Goal: Task Accomplishment & Management: Manage account settings

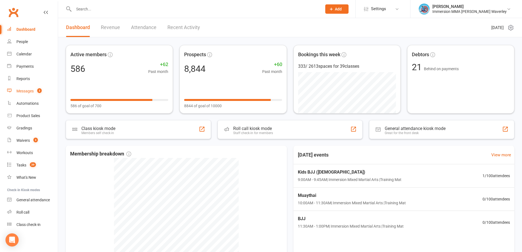
click at [41, 85] on link "Messages 3" at bounding box center [32, 91] width 51 height 12
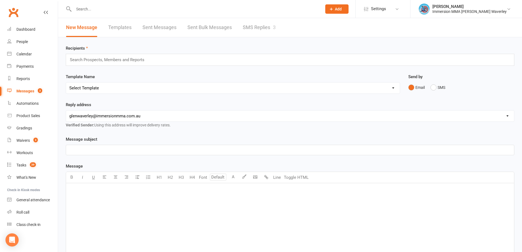
click at [255, 25] on link "SMS Replies 3" at bounding box center [259, 27] width 33 height 19
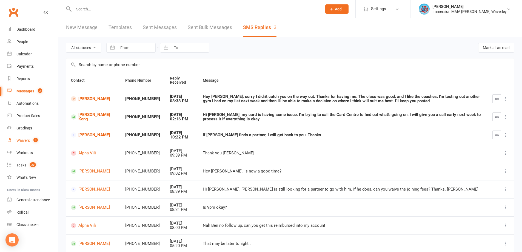
click at [19, 138] on link "Waivers 3" at bounding box center [32, 140] width 51 height 12
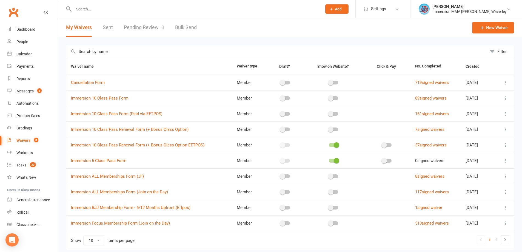
click at [149, 25] on link "Pending Review 3" at bounding box center [144, 27] width 40 height 19
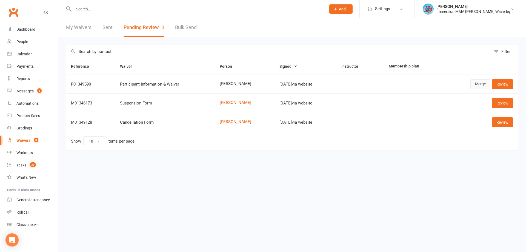
click at [477, 83] on link "Merge" at bounding box center [480, 84] width 20 height 10
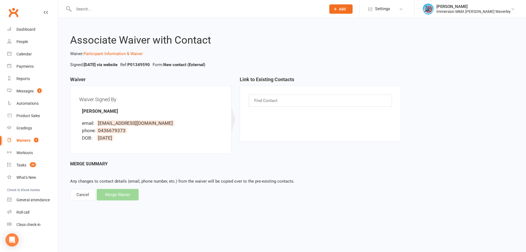
click at [104, 133] on li "phone: 0436679373" at bounding box center [152, 130] width 140 height 7
click at [106, 131] on span "0436679373" at bounding box center [112, 130] width 30 height 5
copy span "0436679373"
click at [263, 101] on input "text" at bounding box center [266, 100] width 25 height 7
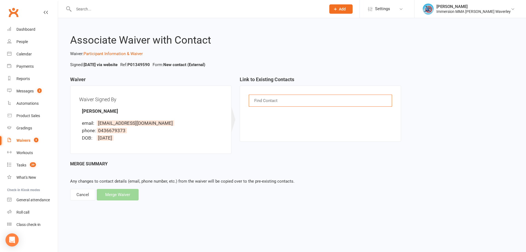
paste input "0436679373"
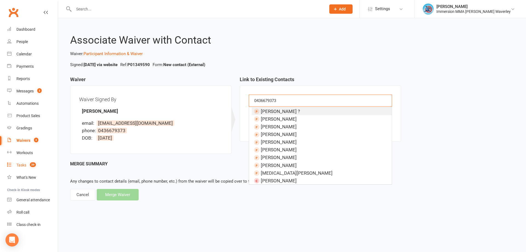
type input "0436679373"
click at [28, 165] on count-badge "39" at bounding box center [31, 165] width 9 height 4
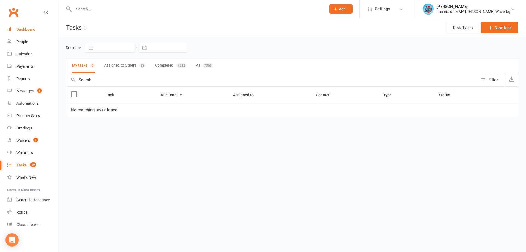
click at [42, 32] on link "Dashboard" at bounding box center [32, 29] width 51 height 12
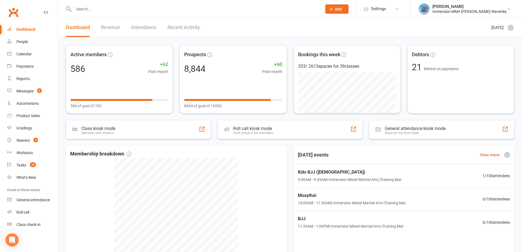
click at [491, 154] on link "View more" at bounding box center [489, 154] width 20 height 7
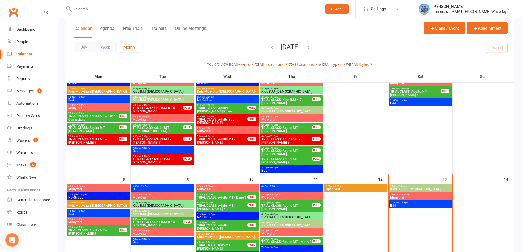
scroll to position [73, 0]
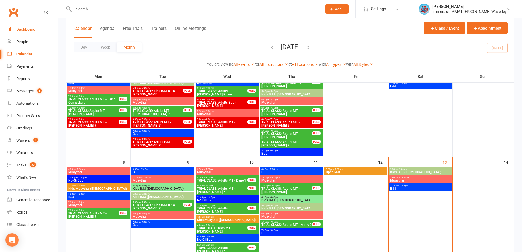
click at [47, 30] on link "Dashboard" at bounding box center [32, 29] width 51 height 12
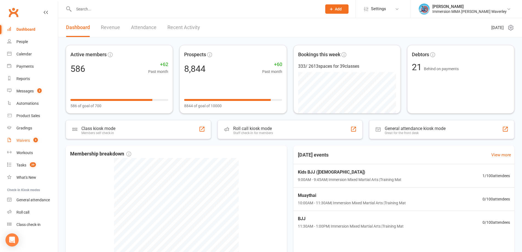
click at [41, 138] on link "Waivers 3" at bounding box center [32, 140] width 51 height 12
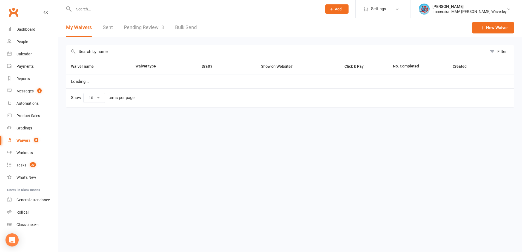
click at [148, 17] on div at bounding box center [192, 9] width 252 height 18
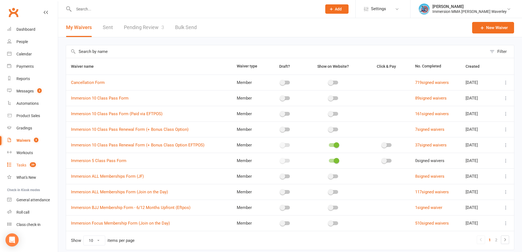
drag, startPoint x: 33, startPoint y: 171, endPoint x: 78, endPoint y: 189, distance: 48.7
click at [33, 171] on link "Tasks 39" at bounding box center [32, 165] width 51 height 12
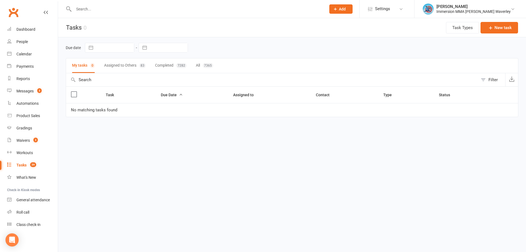
click at [133, 62] on button "Assigned to Others 83" at bounding box center [125, 65] width 42 height 15
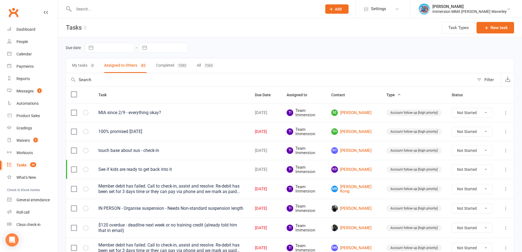
click at [406, 70] on div "My tasks 0 Assigned to Others 83 Completed 7282 All 7365" at bounding box center [290, 65] width 448 height 15
click at [157, 44] on input "text" at bounding box center [168, 47] width 38 height 9
select select "7"
select select "2025"
select select "8"
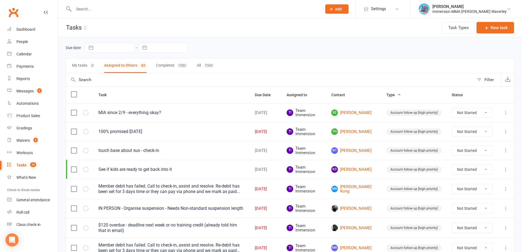
select select "2025"
select select "9"
select select "2025"
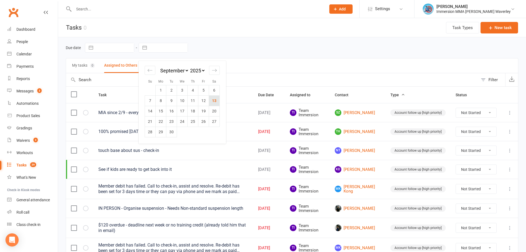
click at [215, 98] on td "13" at bounding box center [214, 100] width 11 height 10
type input "13 Sep 2025"
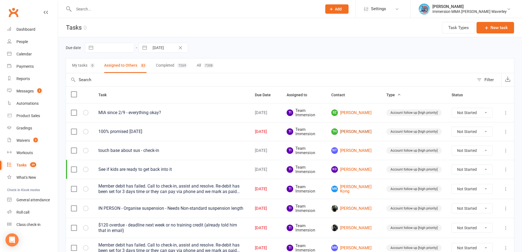
select select "started"
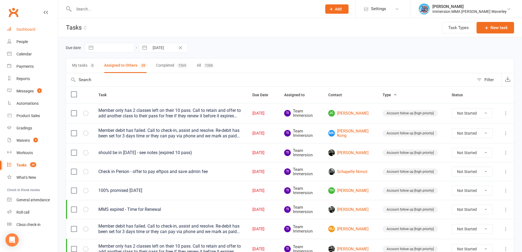
click at [25, 30] on div "Dashboard" at bounding box center [25, 29] width 19 height 4
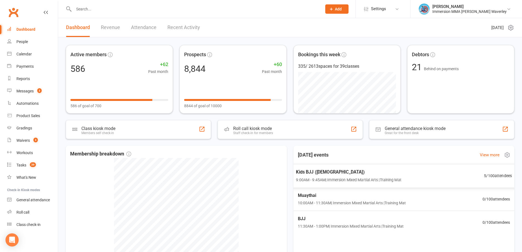
click at [451, 178] on div "Kids BJJ (8-14 yrs old) 9:00AM - 9:45AM | Immersion Mixed Martial Arts | Traini…" at bounding box center [403, 176] width 229 height 24
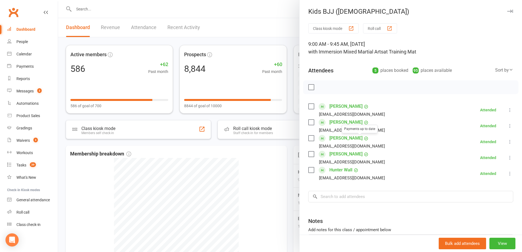
click at [341, 137] on link "Osman Ismail" at bounding box center [345, 138] width 33 height 9
click at [341, 120] on link "Malik Ismail" at bounding box center [345, 122] width 33 height 9
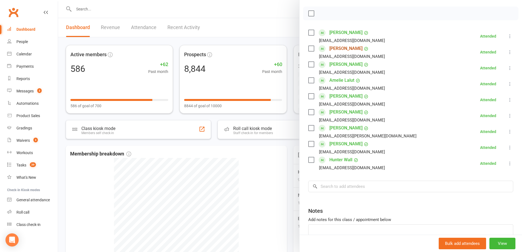
scroll to position [109, 0]
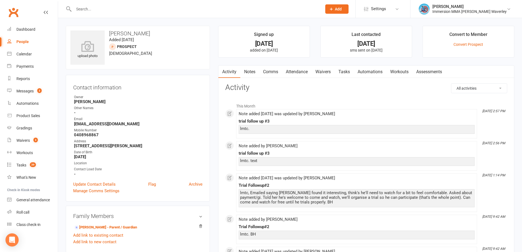
click at [253, 69] on link "Notes" at bounding box center [249, 71] width 19 height 13
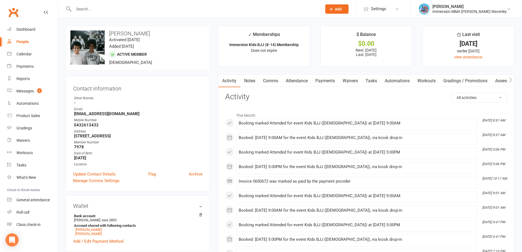
drag, startPoint x: 323, startPoint y: 81, endPoint x: 357, endPoint y: 98, distance: 37.6
click at [323, 81] on link "Payments" at bounding box center [324, 80] width 27 height 13
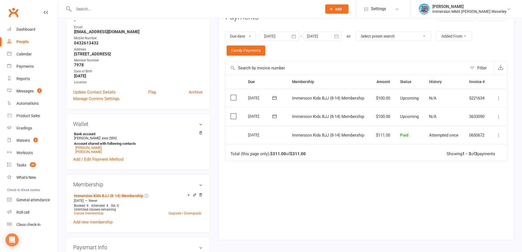
scroll to position [73, 0]
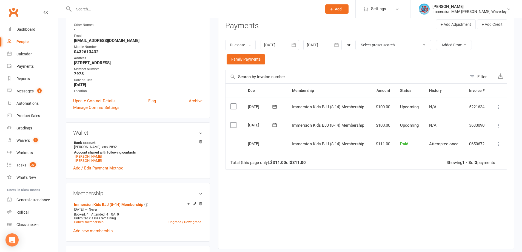
click at [363, 209] on div "Due Contact Membership Amount Status History Invoice # Select this 02 Oct 2025 …" at bounding box center [366, 161] width 282 height 157
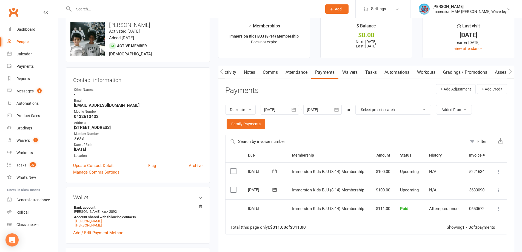
scroll to position [0, 0]
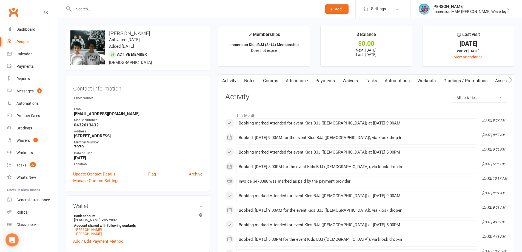
drag, startPoint x: 329, startPoint y: 83, endPoint x: 329, endPoint y: 86, distance: 3.3
click at [329, 83] on link "Payments" at bounding box center [324, 80] width 27 height 13
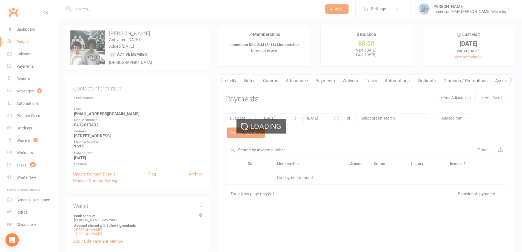
scroll to position [0, 1]
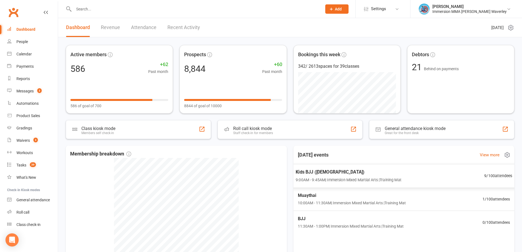
click at [350, 180] on span "9:00AM - 9:45AM | Immersion Mixed Martial Arts | Training Mat" at bounding box center [348, 179] width 106 height 6
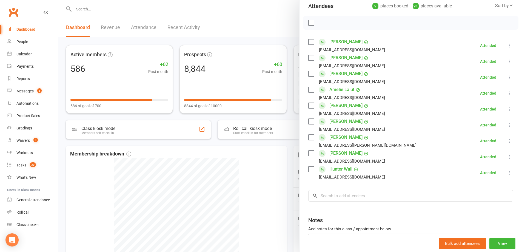
scroll to position [73, 0]
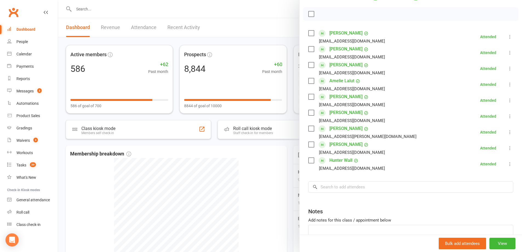
click at [335, 77] on link "Amelie Lalut" at bounding box center [341, 80] width 25 height 9
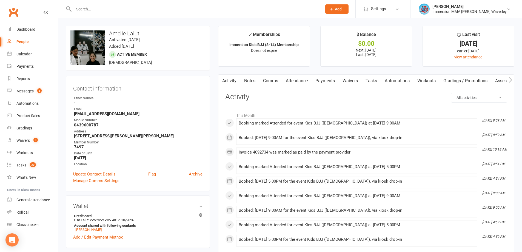
click at [326, 78] on link "Payments" at bounding box center [324, 80] width 27 height 13
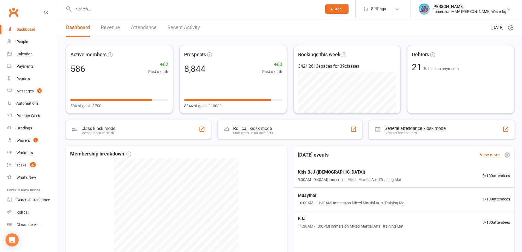
drag, startPoint x: 411, startPoint y: 147, endPoint x: 358, endPoint y: 175, distance: 59.0
click at [411, 147] on div "[DATE] events View more" at bounding box center [404, 154] width 230 height 19
click at [34, 145] on link "Waivers 3" at bounding box center [32, 140] width 51 height 12
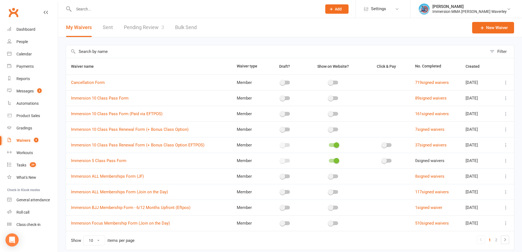
click at [142, 31] on link "Pending Review 3" at bounding box center [144, 27] width 40 height 19
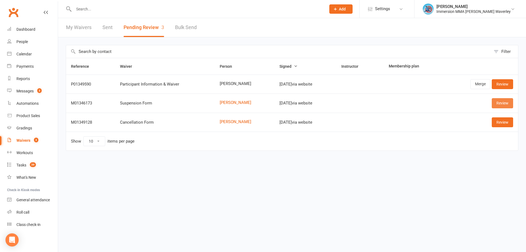
click at [504, 102] on link "Review" at bounding box center [501, 103] width 21 height 10
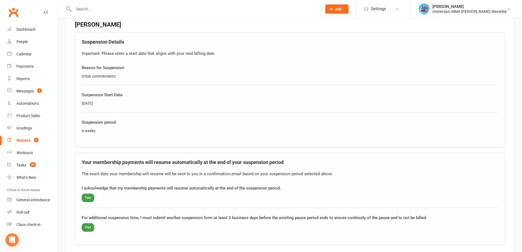
scroll to position [229, 0]
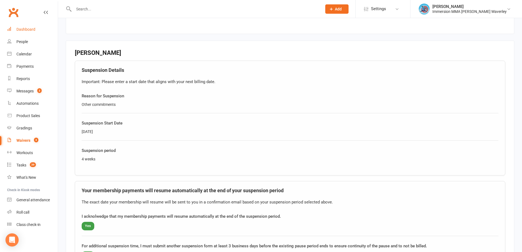
click at [18, 26] on link "Dashboard" at bounding box center [32, 29] width 51 height 12
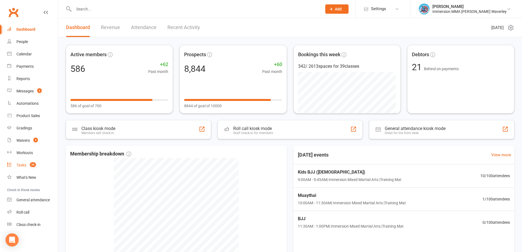
click at [33, 167] on span "39" at bounding box center [33, 164] width 6 height 5
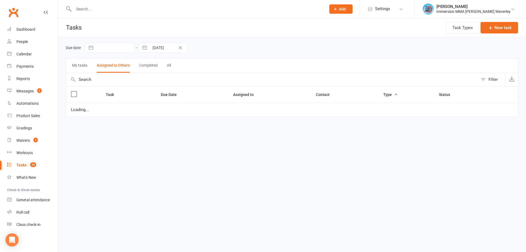
select select "started"
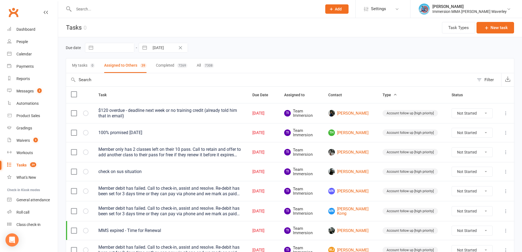
click at [154, 65] on div "My tasks 0 Assigned to Others 39 Completed 7269 All 7308" at bounding box center [290, 65] width 448 height 15
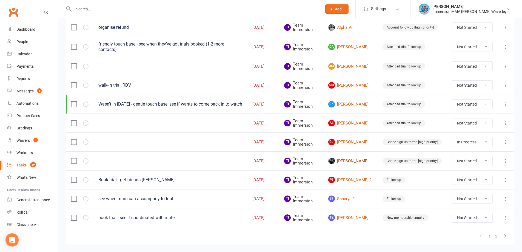
scroll to position [376, 0]
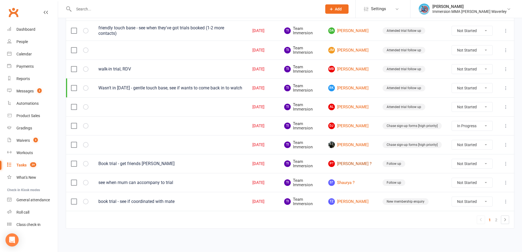
click at [345, 164] on link "P? Perry ?" at bounding box center [350, 163] width 44 height 7
click at [347, 182] on link "S? Shaurya ?" at bounding box center [350, 182] width 44 height 7
click at [344, 201] on link "TZ Taz Ziard" at bounding box center [350, 201] width 44 height 7
click at [503, 219] on icon at bounding box center [504, 219] width 7 height 7
select select "started"
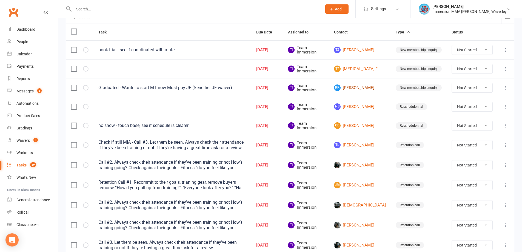
scroll to position [73, 0]
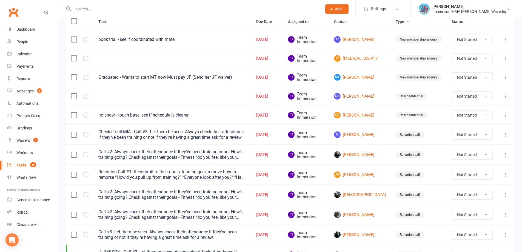
click at [353, 96] on link "NS Nathan So" at bounding box center [360, 96] width 52 height 7
click at [357, 110] on td "CD Curtis Dodds" at bounding box center [360, 114] width 62 height 19
click at [357, 115] on link "CD Curtis Dodds" at bounding box center [360, 115] width 52 height 7
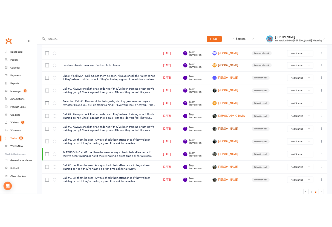
scroll to position [146, 0]
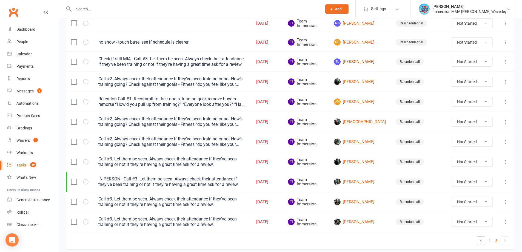
click at [368, 61] on link "TL Thomas Lakeland" at bounding box center [360, 61] width 52 height 7
click at [352, 83] on link "Kyle Phillips" at bounding box center [360, 81] width 52 height 7
click at [362, 103] on link "JM Jamal Mashni" at bounding box center [360, 101] width 52 height 7
click at [361, 117] on td "Suniska Suniska" at bounding box center [360, 121] width 62 height 20
click at [360, 118] on link "Suniska Suniska" at bounding box center [360, 121] width 52 height 7
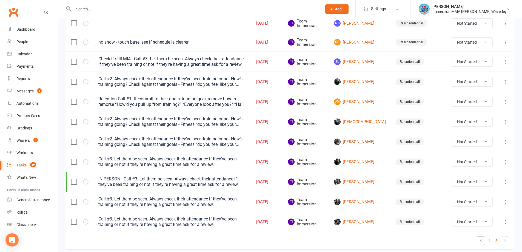
click at [356, 142] on link "[PERSON_NAME]" at bounding box center [360, 141] width 52 height 7
click at [356, 162] on link "[PERSON_NAME]" at bounding box center [360, 161] width 52 height 7
click at [356, 178] on link "Bhavaneesh Srinivasan" at bounding box center [360, 181] width 52 height 7
click at [358, 202] on link "Michael Alfioean" at bounding box center [360, 201] width 52 height 7
click at [358, 221] on link "Aryan Saxena" at bounding box center [360, 221] width 52 height 7
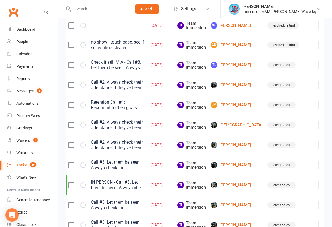
click at [159, 8] on button "Add" at bounding box center [147, 8] width 23 height 9
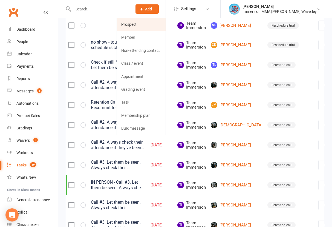
click at [161, 23] on link "Prospect" at bounding box center [141, 24] width 49 height 13
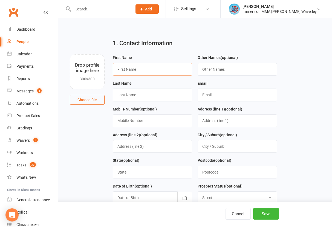
click at [140, 73] on input "text" at bounding box center [152, 69] width 79 height 13
type input "Yang"
type input "Choon"
click at [221, 97] on input "text" at bounding box center [237, 94] width 79 height 13
paste input "real_jess@yahoo.com"
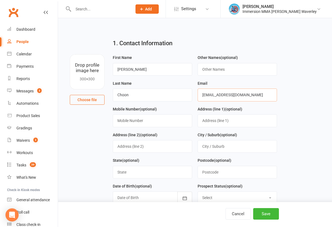
type input "real_jess@yahoo.com"
click at [187, 123] on input "text" at bounding box center [152, 120] width 79 height 13
paste input "0430 841 568"
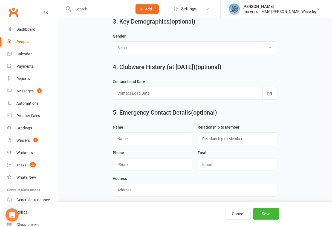
scroll to position [146, 0]
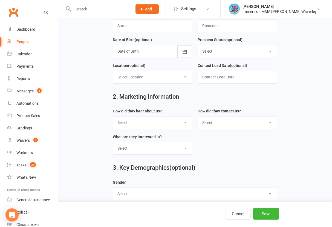
type input "0430 841 568"
click at [148, 123] on select "Select Unknown Referral Google Facebook Instagram Walk by / Signage Returning" at bounding box center [152, 122] width 79 height 12
select select "Unknown"
click at [113, 119] on select "Select Unknown Referral Google Facebook Instagram Walk by / Signage Returning" at bounding box center [152, 122] width 79 height 12
click at [236, 126] on select "Select Website Enquiry Phone Email In-Facility Tawk" at bounding box center [237, 122] width 79 height 12
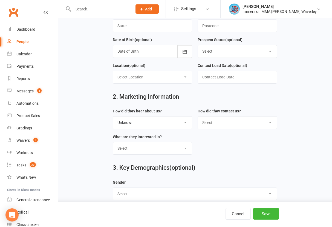
select select "Website Enquiry"
click at [198, 119] on select "Select Website Enquiry Phone Email In-Facility Tawk" at bounding box center [237, 122] width 79 height 12
click at [150, 148] on select "Select Unspecified Muay Thai BJJ MMA Kids Muay Thai Kids BJJ Judo/Wrestling" at bounding box center [152, 148] width 79 height 12
select select "Kids BJJ"
click at [113, 145] on select "Select Unspecified Muay Thai BJJ MMA Kids Muay Thai Kids BJJ Judo/Wrestling" at bounding box center [152, 148] width 79 height 12
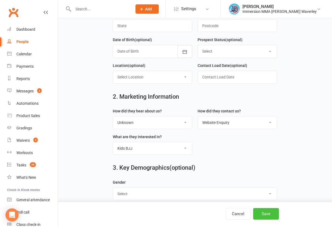
click at [257, 215] on button "Save" at bounding box center [266, 213] width 26 height 11
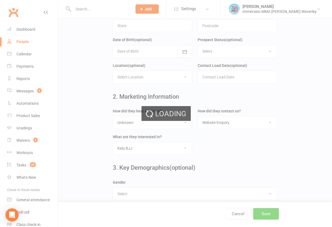
scroll to position [0, 0]
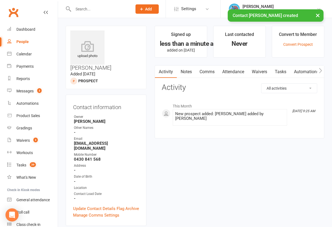
drag, startPoint x: 240, startPoint y: 157, endPoint x: 206, endPoint y: 128, distance: 45.1
click at [188, 74] on link "Notes" at bounding box center [186, 71] width 19 height 13
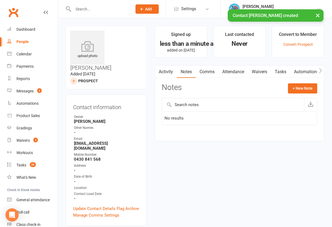
click at [290, 95] on div "Notes + New Note" at bounding box center [239, 90] width 155 height 14
click at [302, 90] on button "+ New Note" at bounding box center [302, 88] width 29 height 10
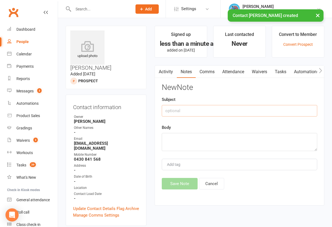
click at [209, 106] on input "text" at bounding box center [239, 110] width 155 height 11
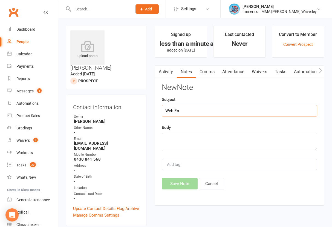
type input "Web En"
type input """
click at [191, 131] on div "Body" at bounding box center [239, 137] width 155 height 27
click at [192, 137] on textarea at bounding box center [239, 142] width 155 height 18
paste textarea "We would like our 5 year old daughter to try out the kids BJJ class. We are loo…"
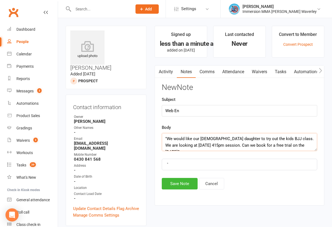
scroll to position [10, 0]
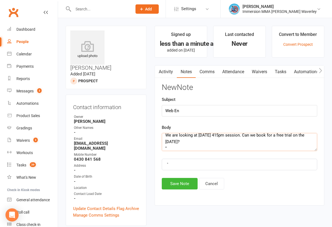
type textarea ""We would like our 5 year old daughter to try out the kids BJJ class. We are lo…"
click at [203, 159] on div "" "" at bounding box center [239, 164] width 155 height 11
click at [184, 191] on div "Activity Notes Comms Attendance Waivers Tasks Automations Workouts Assessments …" at bounding box center [240, 135] width 170 height 140
click at [175, 177] on div "New Note Subject Web En Body "We would like our 5 year old daughter to try out …" at bounding box center [239, 136] width 155 height 106
click at [182, 186] on button "Save Note" at bounding box center [180, 183] width 36 height 11
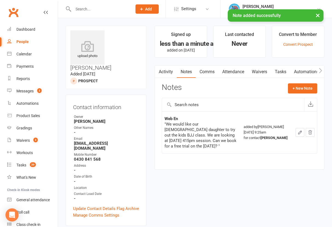
click at [285, 71] on link "Tasks" at bounding box center [280, 71] width 19 height 13
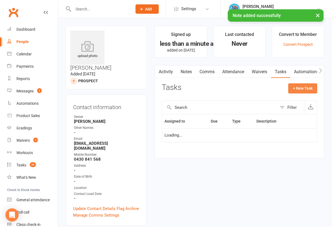
click at [309, 86] on button "+ New Task" at bounding box center [302, 88] width 29 height 10
select select "48839"
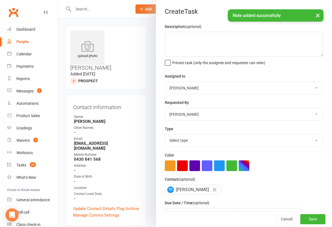
click at [186, 85] on select "David Marinakis Team Immersion Ben Street Immersion Tablet James Fitzgerald Ben…" at bounding box center [244, 88] width 158 height 12
select select "48837"
click at [165, 82] on select "David Marinakis Team Immersion Ben Street Immersion Tablet James Fitzgerald Ben…" at bounding box center [244, 88] width 158 height 12
drag, startPoint x: 206, startPoint y: 144, endPoint x: 216, endPoint y: 146, distance: 10.2
click at [206, 144] on select "Select type Account follow up [high priority] Attended trial follow up Chase si…" at bounding box center [244, 140] width 158 height 12
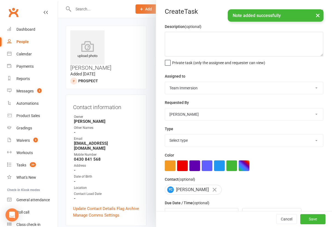
select select "27312"
click at [165, 135] on select "Select type Account follow up [high priority] Attended trial follow up Chase si…" at bounding box center [244, 140] width 158 height 12
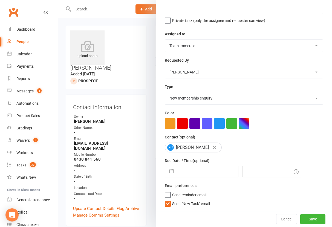
click at [183, 169] on input "text" at bounding box center [208, 171] width 62 height 11
select select "7"
select select "2025"
select select "8"
select select "2025"
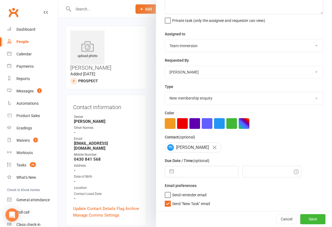
select select "9"
select select "2025"
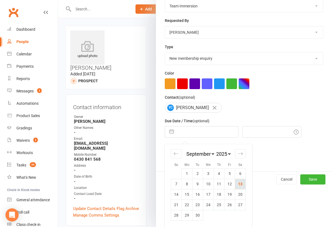
click at [237, 182] on td "13" at bounding box center [240, 183] width 11 height 10
type input "13 Sep 2025"
type input "9:30am"
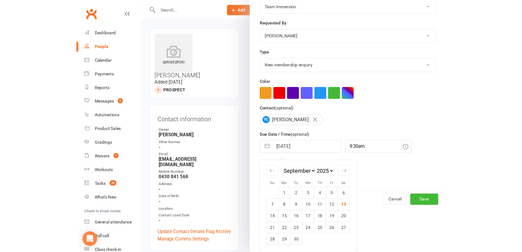
scroll to position [44, 0]
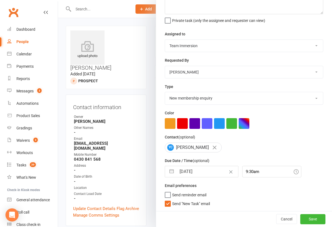
click at [182, 202] on span "Send "New Task" email" at bounding box center [191, 202] width 38 height 6
click at [182, 199] on input "Send "New Task" email" at bounding box center [187, 199] width 45 height 0
click at [307, 218] on button "Save" at bounding box center [312, 219] width 25 height 10
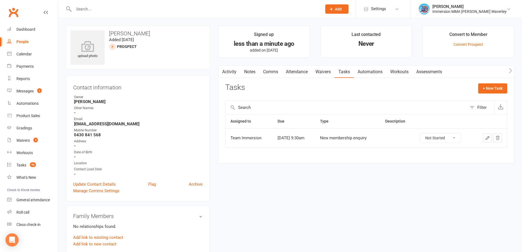
click at [246, 71] on link "Notes" at bounding box center [249, 71] width 19 height 13
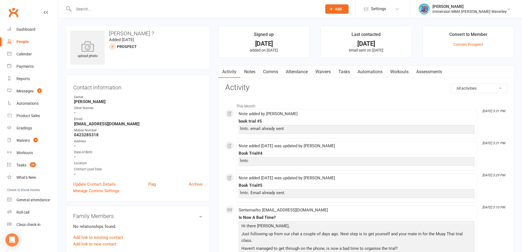
click at [342, 72] on link "Tasks" at bounding box center [343, 71] width 19 height 13
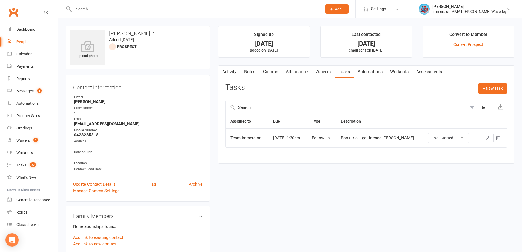
click at [253, 73] on link "Notes" at bounding box center [249, 71] width 19 height 13
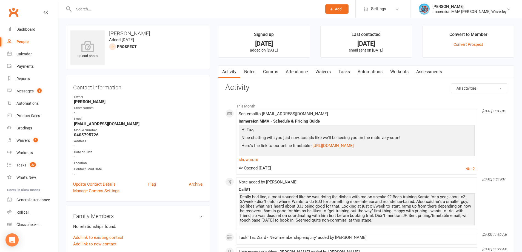
click at [248, 70] on link "Notes" at bounding box center [249, 71] width 19 height 13
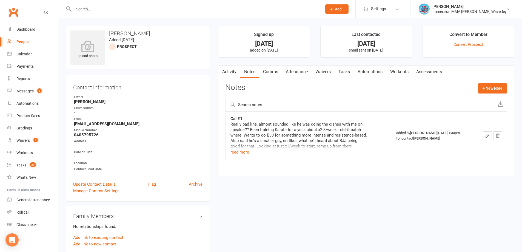
click at [344, 68] on link "Tasks" at bounding box center [343, 71] width 19 height 13
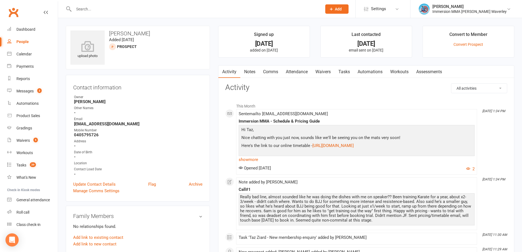
click at [455, 119] on div "Immersion MMA - Schedule & Pricing Guide" at bounding box center [356, 121] width 236 height 5
click at [248, 65] on link "Notes" at bounding box center [249, 71] width 19 height 13
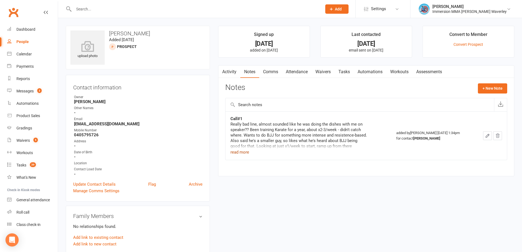
click at [233, 152] on button "read more" at bounding box center [239, 152] width 19 height 7
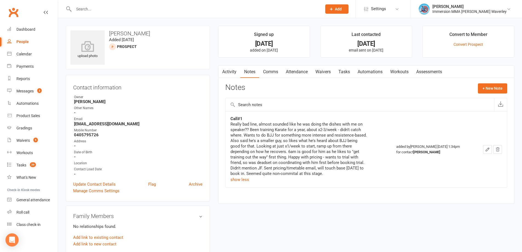
drag, startPoint x: 304, startPoint y: 157, endPoint x: 267, endPoint y: 163, distance: 37.1
click at [269, 165] on div "Really bad line, almost sounded like he was doing the dishes with me on speaker…" at bounding box center [298, 148] width 137 height 55
click at [326, 182] on div "Really bad line, almost sounded like he was doing the dishes with me on speaker…" at bounding box center [298, 151] width 137 height 61
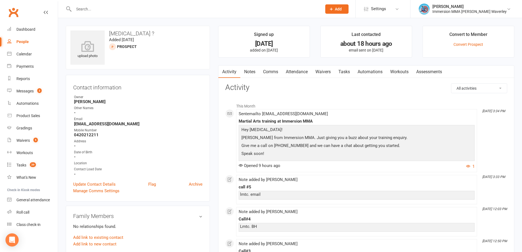
click at [342, 70] on link "Tasks" at bounding box center [343, 71] width 19 height 13
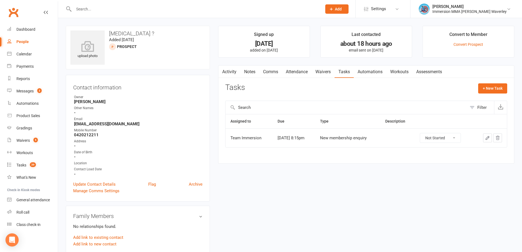
click at [243, 74] on link "Notes" at bounding box center [249, 71] width 19 height 13
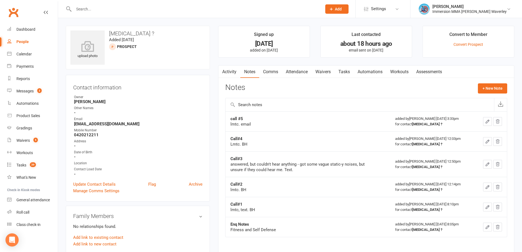
click at [398, 90] on div "Notes + New Note" at bounding box center [366, 90] width 282 height 14
click at [236, 119] on strong "call #5" at bounding box center [236, 118] width 13 height 5
copy strong "call #5"
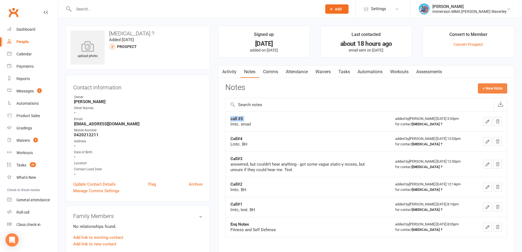
click at [504, 84] on button "+ New Note" at bounding box center [491, 88] width 29 height 10
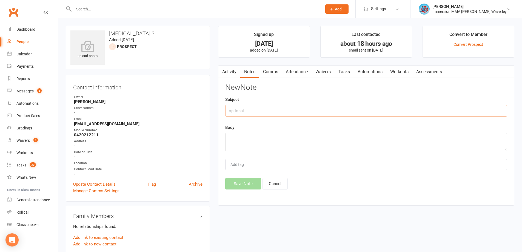
click at [280, 114] on input "text" at bounding box center [366, 110] width 282 height 11
type input "Call#6"
type textarea "lmtc"
click at [244, 176] on div "New Note Subject Call#6 Body lmtc Add tag Save Note Cancel" at bounding box center [366, 136] width 282 height 106
click at [243, 180] on button "Save Note" at bounding box center [243, 183] width 36 height 11
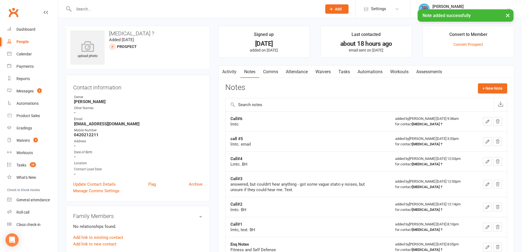
click at [342, 71] on link "Tasks" at bounding box center [343, 71] width 19 height 13
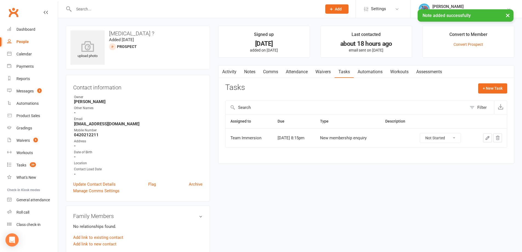
click at [487, 139] on icon "button" at bounding box center [487, 137] width 5 height 5
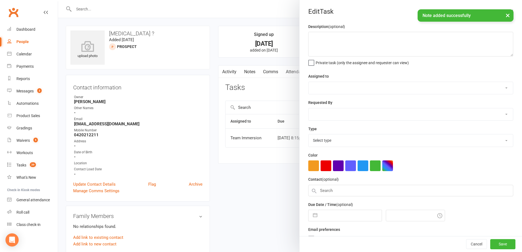
select select "48837"
select select "48840"
type input "13 Sep 2025"
type input "8:15pm"
select select "27312"
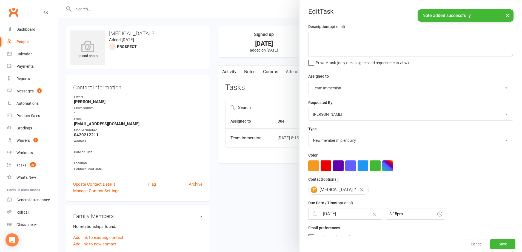
click at [338, 218] on input "13 Sep 2025" at bounding box center [351, 213] width 62 height 11
select select "7"
select select "2025"
select select "8"
select select "2025"
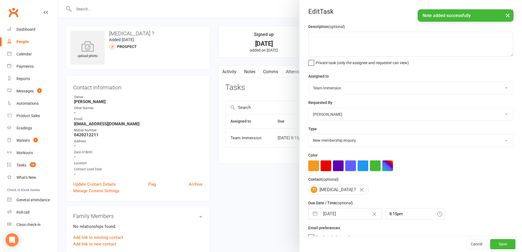
select select "9"
select select "2025"
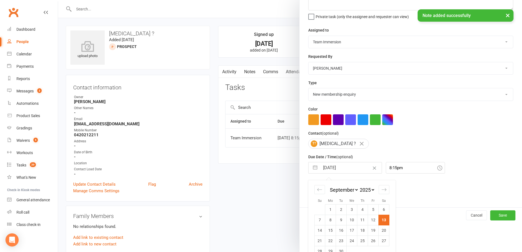
scroll to position [59, 0]
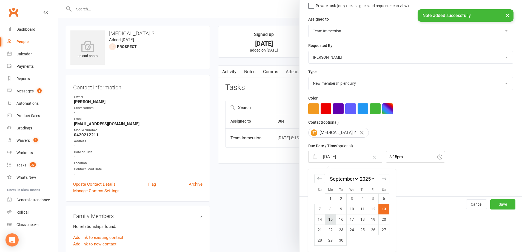
click at [329, 217] on td "15" at bounding box center [330, 219] width 11 height 10
type input "15 Sep 2025"
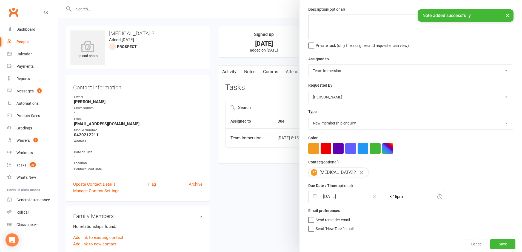
scroll to position [19, 0]
click at [498, 241] on button "Save" at bounding box center [502, 244] width 25 height 10
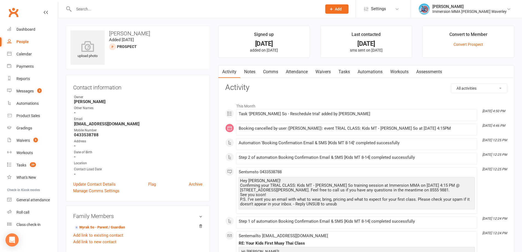
click at [249, 67] on link "Notes" at bounding box center [249, 71] width 19 height 13
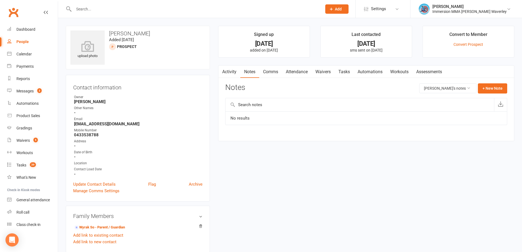
click at [338, 79] on div "Activity Notes Comms Attendance Waivers Tasks Automations Workouts Assessments …" at bounding box center [366, 103] width 296 height 76
click at [341, 72] on link "Tasks" at bounding box center [343, 71] width 19 height 13
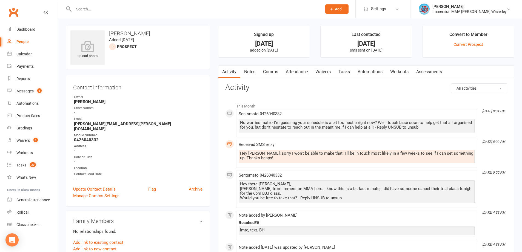
click at [344, 70] on link "Tasks" at bounding box center [343, 71] width 19 height 13
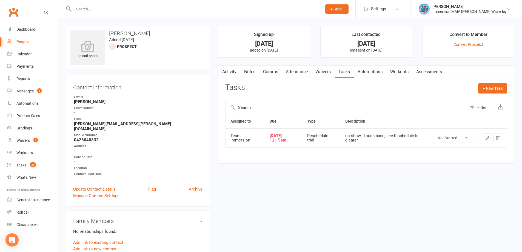
click at [228, 70] on link "Activity" at bounding box center [229, 71] width 22 height 13
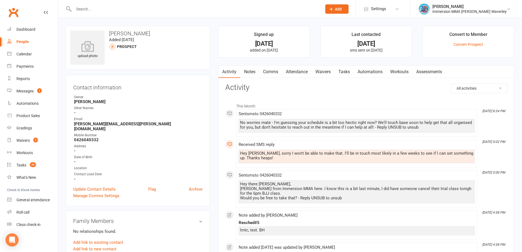
click at [346, 69] on link "Tasks" at bounding box center [343, 71] width 19 height 13
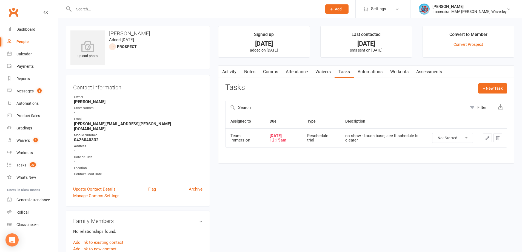
click at [483, 138] on button "button" at bounding box center [487, 137] width 9 height 9
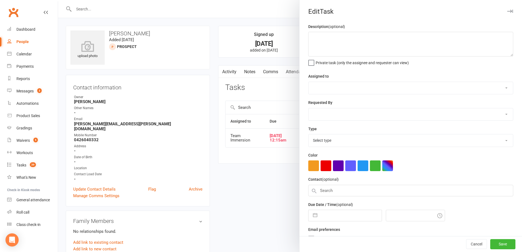
type textarea "no show - touch base, see if schedule is clearer"
select select "48837"
type input "[DATE]"
type input "12:15am"
select select "27320"
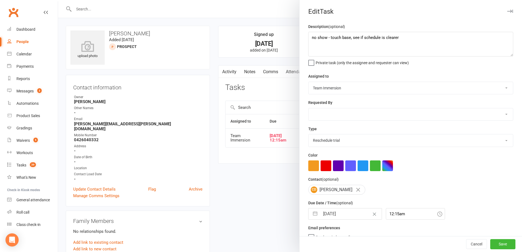
click at [333, 216] on input "[DATE]" at bounding box center [351, 213] width 62 height 11
select select "7"
select select "2025"
select select "8"
select select "2025"
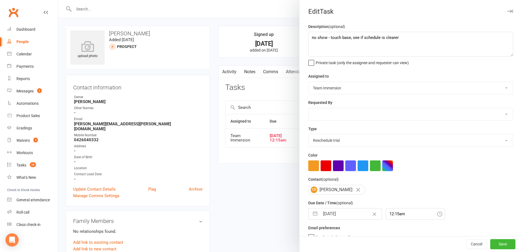
select select "9"
select select "2025"
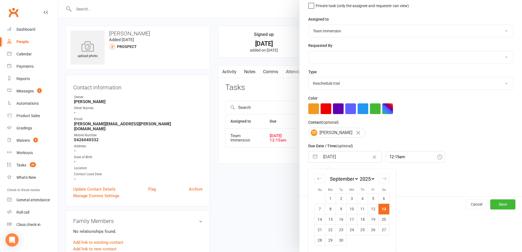
drag, startPoint x: 325, startPoint y: 221, endPoint x: 333, endPoint y: 217, distance: 9.2
click at [325, 221] on td "15" at bounding box center [330, 219] width 11 height 10
type input "15 Sep 2025"
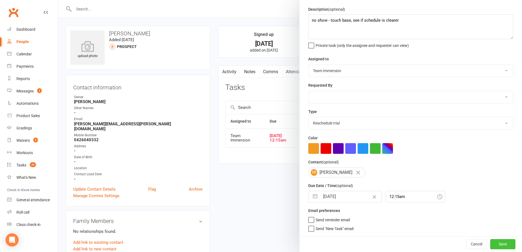
click at [490, 244] on button "Save" at bounding box center [502, 244] width 25 height 10
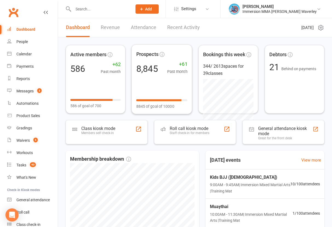
drag, startPoint x: 170, startPoint y: 39, endPoint x: 179, endPoint y: 38, distance: 9.2
click at [170, 39] on div "Showing the current total count of prospects in Clubworx, as well as the number…" at bounding box center [195, 179] width 274 height 284
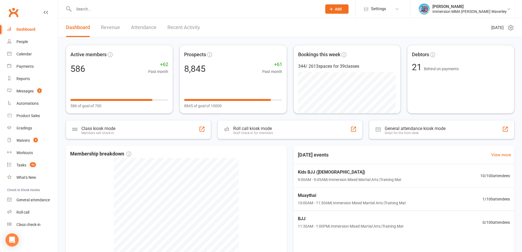
click at [336, 154] on div "Today's events View more" at bounding box center [404, 154] width 230 height 19
click at [92, 9] on input "text" at bounding box center [195, 9] width 246 height 8
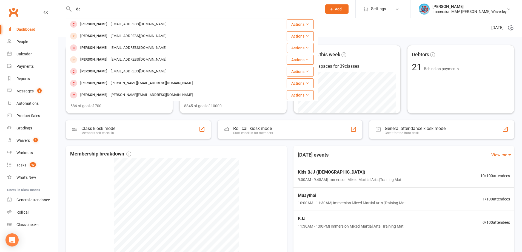
type input "d"
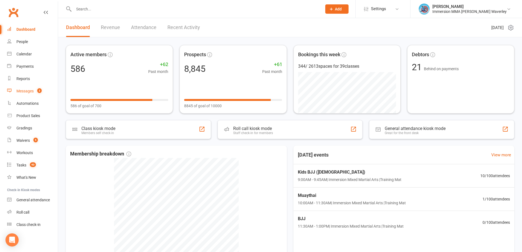
click at [14, 90] on link "Messages 3" at bounding box center [32, 91] width 51 height 12
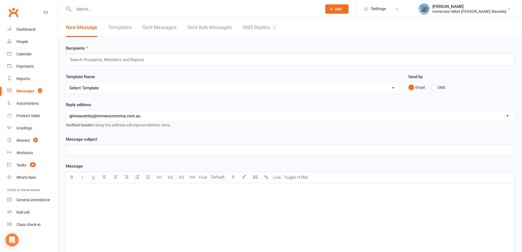
click at [249, 26] on link "SMS Replies 3" at bounding box center [259, 27] width 33 height 19
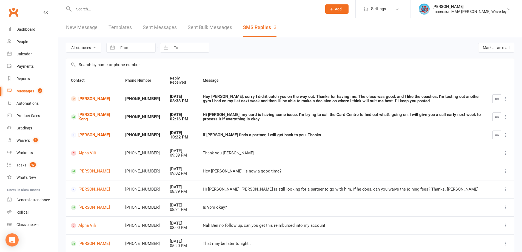
drag, startPoint x: 413, startPoint y: 175, endPoint x: 340, endPoint y: 170, distance: 72.4
click at [343, 171] on div "Hey Ben, is now a good time?" at bounding box center [343, 171] width 280 height 5
click at [30, 29] on div "Dashboard" at bounding box center [25, 29] width 19 height 4
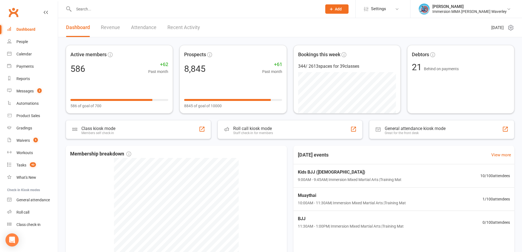
click at [106, 10] on input "text" at bounding box center [195, 9] width 246 height 8
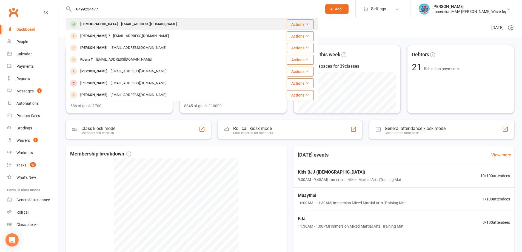
type input "0499234477"
click at [93, 25] on div "Suniska Suniska" at bounding box center [99, 24] width 41 height 8
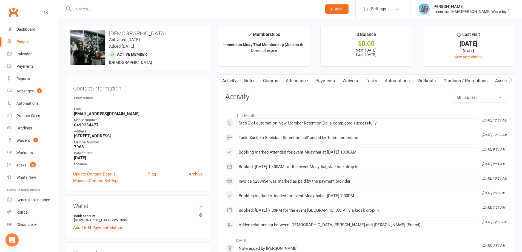
click at [374, 85] on link "Tasks" at bounding box center [370, 80] width 19 height 13
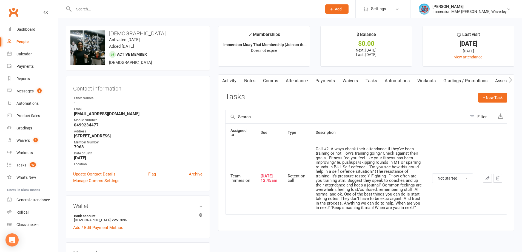
click at [251, 82] on link "Notes" at bounding box center [249, 80] width 19 height 13
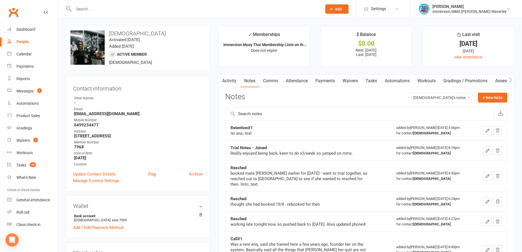
click at [349, 80] on link "Waivers" at bounding box center [349, 80] width 23 height 13
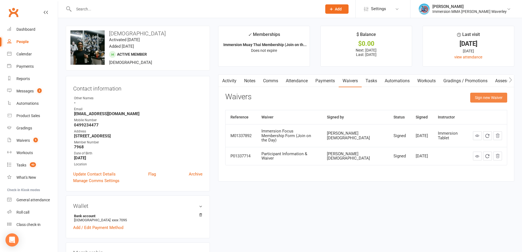
click at [484, 94] on button "Sign new Waiver" at bounding box center [488, 98] width 37 height 10
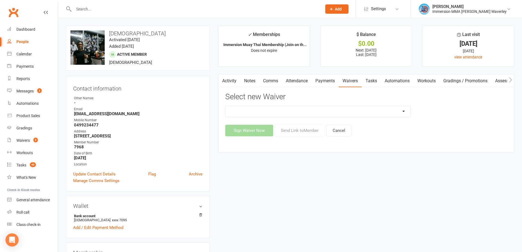
click at [255, 113] on select "Cancellation Form Immersion 10 Class Pass Form Immersion 10 Class Pass Form (Pa…" at bounding box center [317, 111] width 185 height 11
select select "10639"
click at [225, 106] on select "Cancellation Form Immersion 10 Class Pass Form Immersion 10 Class Pass Form (Pa…" at bounding box center [317, 111] width 185 height 11
click at [300, 132] on button "Send Link to Member" at bounding box center [299, 130] width 50 height 11
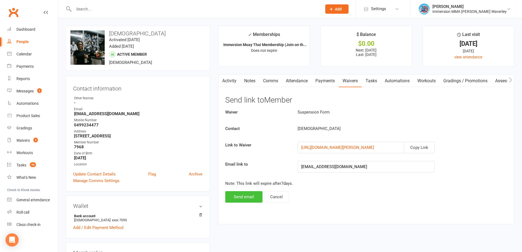
click at [242, 193] on button "Send email" at bounding box center [243, 196] width 37 height 11
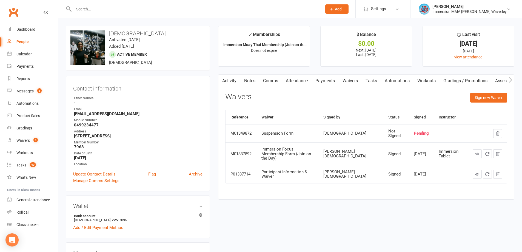
click at [326, 82] on link "Payments" at bounding box center [324, 80] width 27 height 13
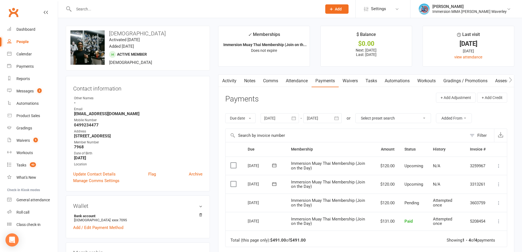
click at [371, 78] on link "Tasks" at bounding box center [370, 80] width 19 height 13
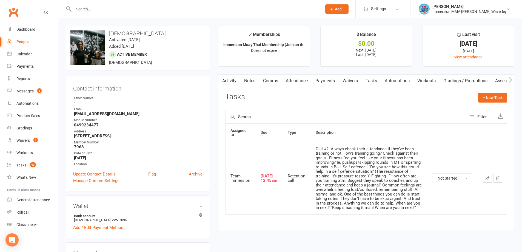
click at [455, 174] on select "Not Started In Progress Waiting Complete" at bounding box center [452, 177] width 41 height 9
click at [432, 173] on select "Not Started In Progress Waiting Complete" at bounding box center [452, 177] width 41 height 9
select select "unstarted"
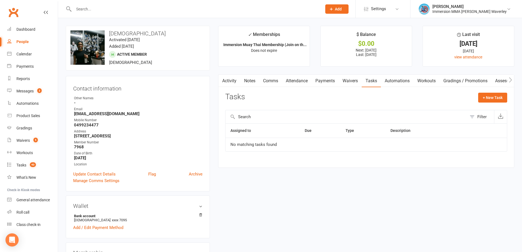
click at [262, 83] on link "Comms" at bounding box center [270, 80] width 23 height 13
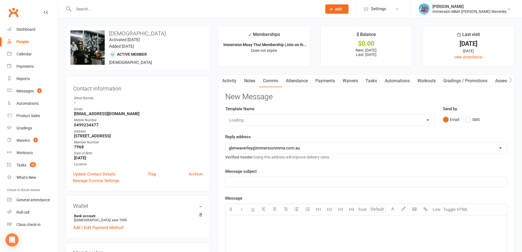
click at [246, 82] on link "Notes" at bounding box center [249, 80] width 19 height 13
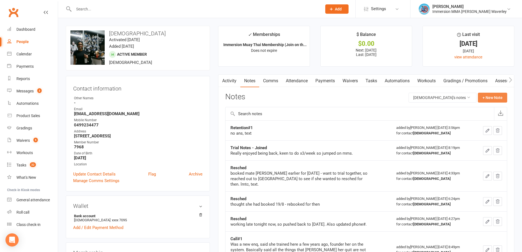
click at [494, 95] on button "+ New Note" at bounding box center [491, 98] width 29 height 10
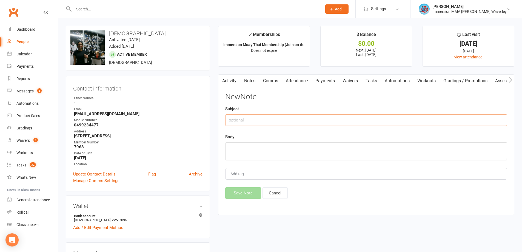
click at [327, 120] on input "text" at bounding box center [366, 119] width 282 height 11
type input "Retention#2 + Sus Request"
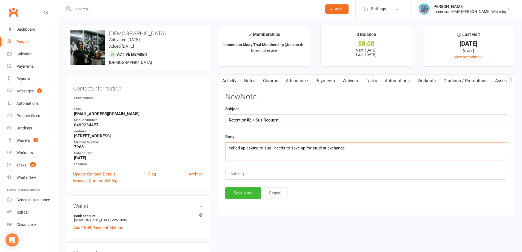
click at [363, 159] on textarea "called up asking to sus - needs to save up for student exchange," at bounding box center [366, 151] width 282 height 18
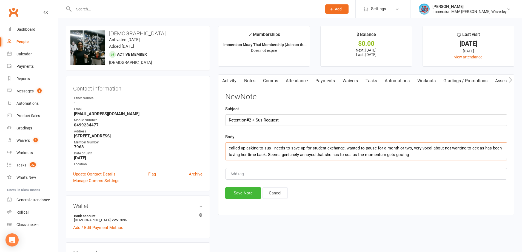
click at [401, 154] on textarea "called up asking to sus - needs to save up for student exchange, wanted to paus…" at bounding box center [366, 151] width 282 height 18
click at [410, 157] on textarea "called up asking to sus - needs to save up for student exchange, wanted to paus…" at bounding box center [366, 151] width 282 height 18
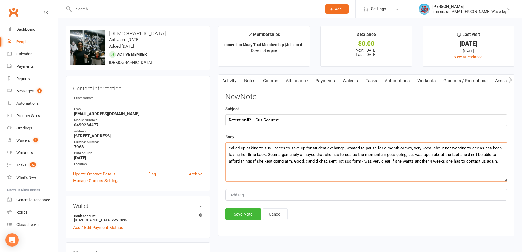
drag, startPoint x: 504, startPoint y: 159, endPoint x: 503, endPoint y: 185, distance: 26.0
click at [503, 181] on textarea "called up asking to sus - needs to save up for student exchange, wanted to paus…" at bounding box center [366, 161] width 282 height 39
type textarea "called up asking to sus - needs to save up for student exchange, wanted to paus…"
click at [236, 226] on div "Activity Notes Comms Attendance Payments Waivers Tasks Automations Workouts Gra…" at bounding box center [366, 157] width 296 height 166
click at [238, 222] on button "Save Note" at bounding box center [243, 218] width 36 height 11
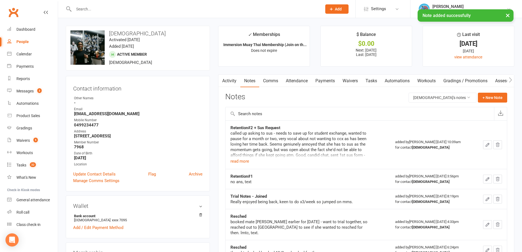
click at [372, 88] on div "Activity Notes Comms Attendance Payments Waivers Tasks Automations Workouts Gra…" at bounding box center [366, 237] width 296 height 327
click at [374, 81] on link "Tasks" at bounding box center [370, 80] width 19 height 13
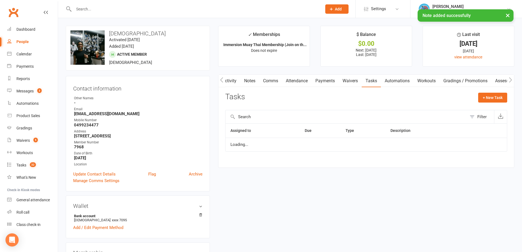
scroll to position [0, 0]
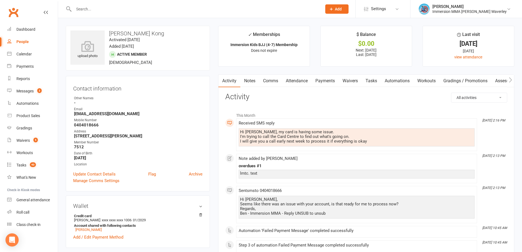
click at [322, 80] on link "Payments" at bounding box center [324, 80] width 27 height 13
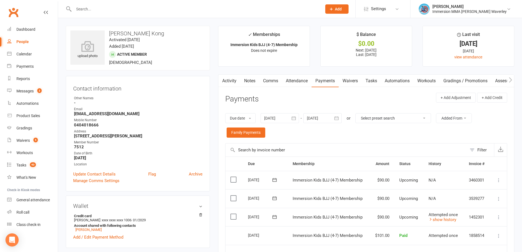
click at [367, 134] on div "Due date Due date Date paid Date failed Date settled [DATE] [DATE] Sun Mon Tue …" at bounding box center [366, 125] width 282 height 35
click at [236, 80] on link "Activity" at bounding box center [229, 80] width 22 height 13
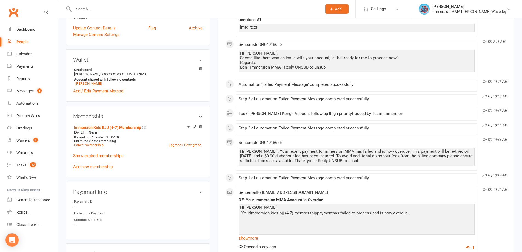
scroll to position [219, 0]
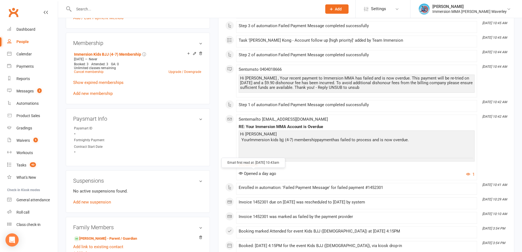
click at [252, 171] on span "Opened a day ago" at bounding box center [257, 173] width 38 height 5
click at [257, 164] on link "show more" at bounding box center [356, 165] width 236 height 8
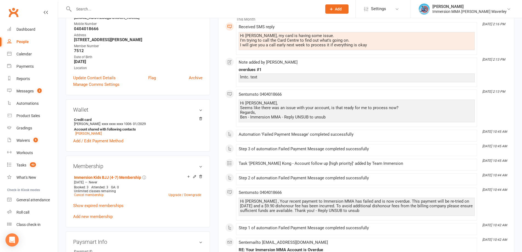
scroll to position [0, 0]
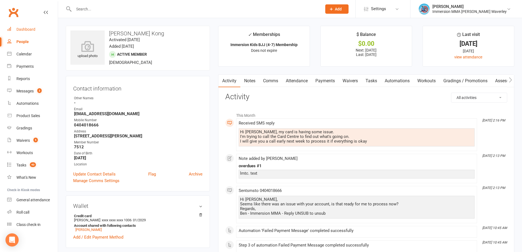
click at [27, 24] on link "Dashboard" at bounding box center [32, 29] width 51 height 12
